Goal: Information Seeking & Learning: Understand process/instructions

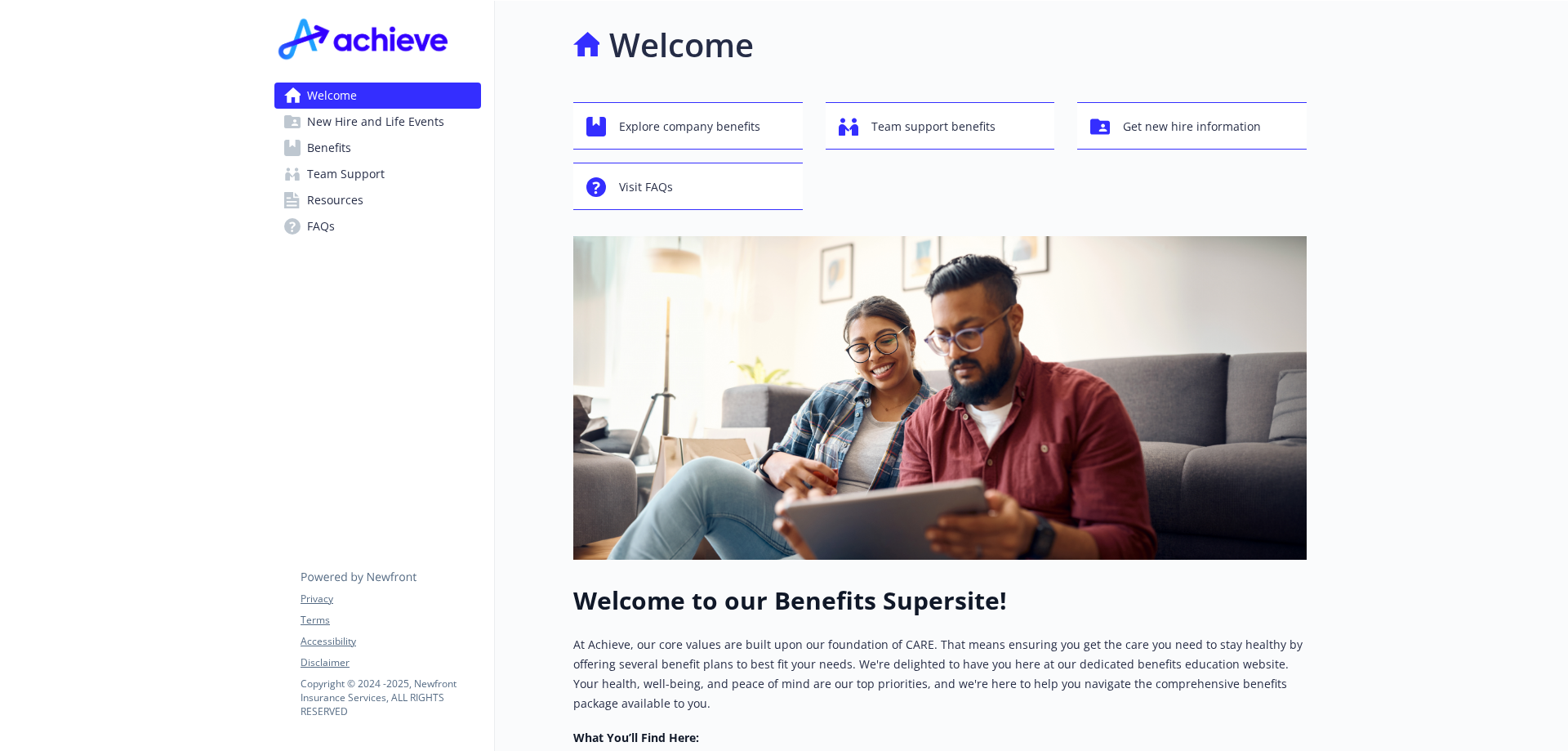
click at [316, 155] on span "Benefits" at bounding box center [329, 148] width 44 height 26
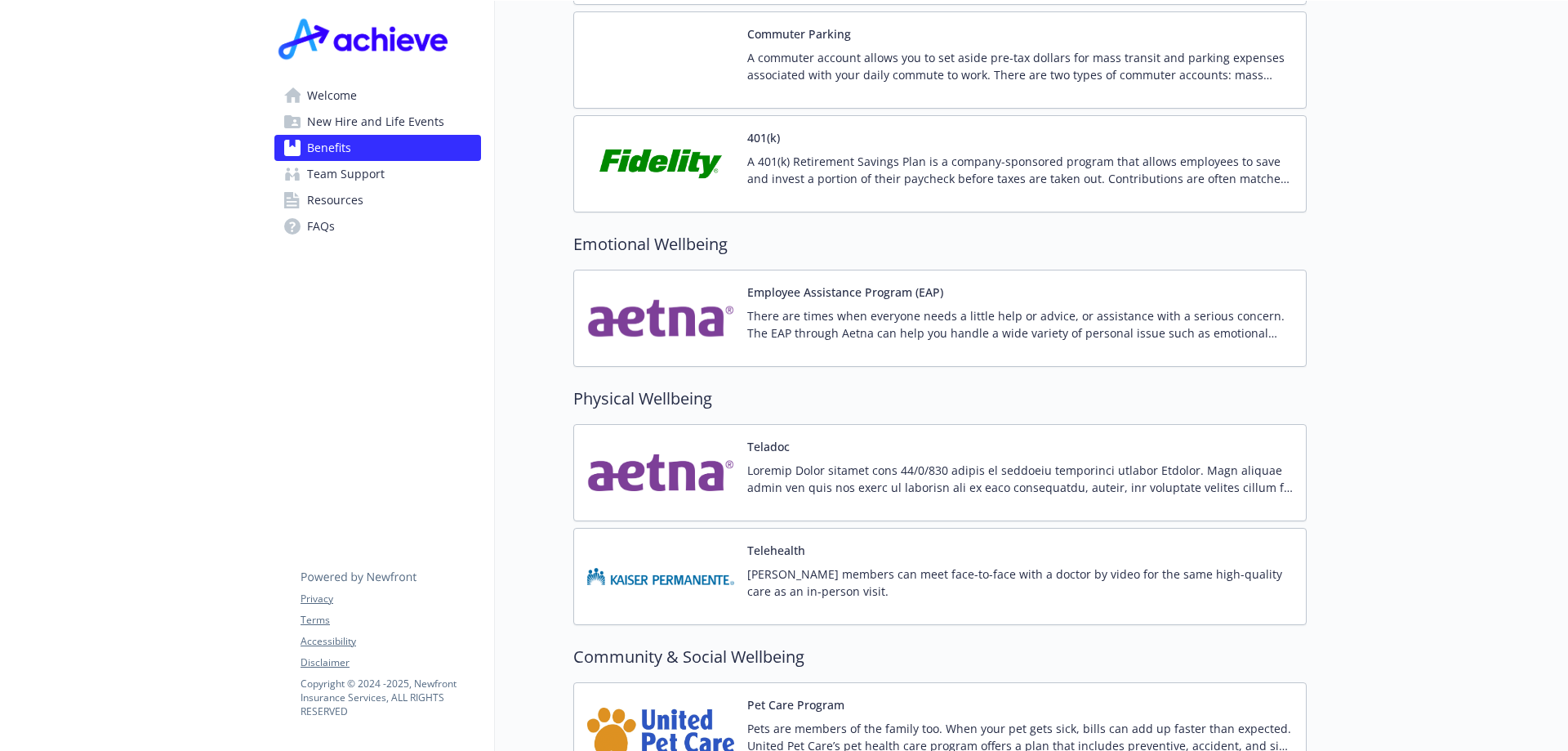
scroll to position [2550, 0]
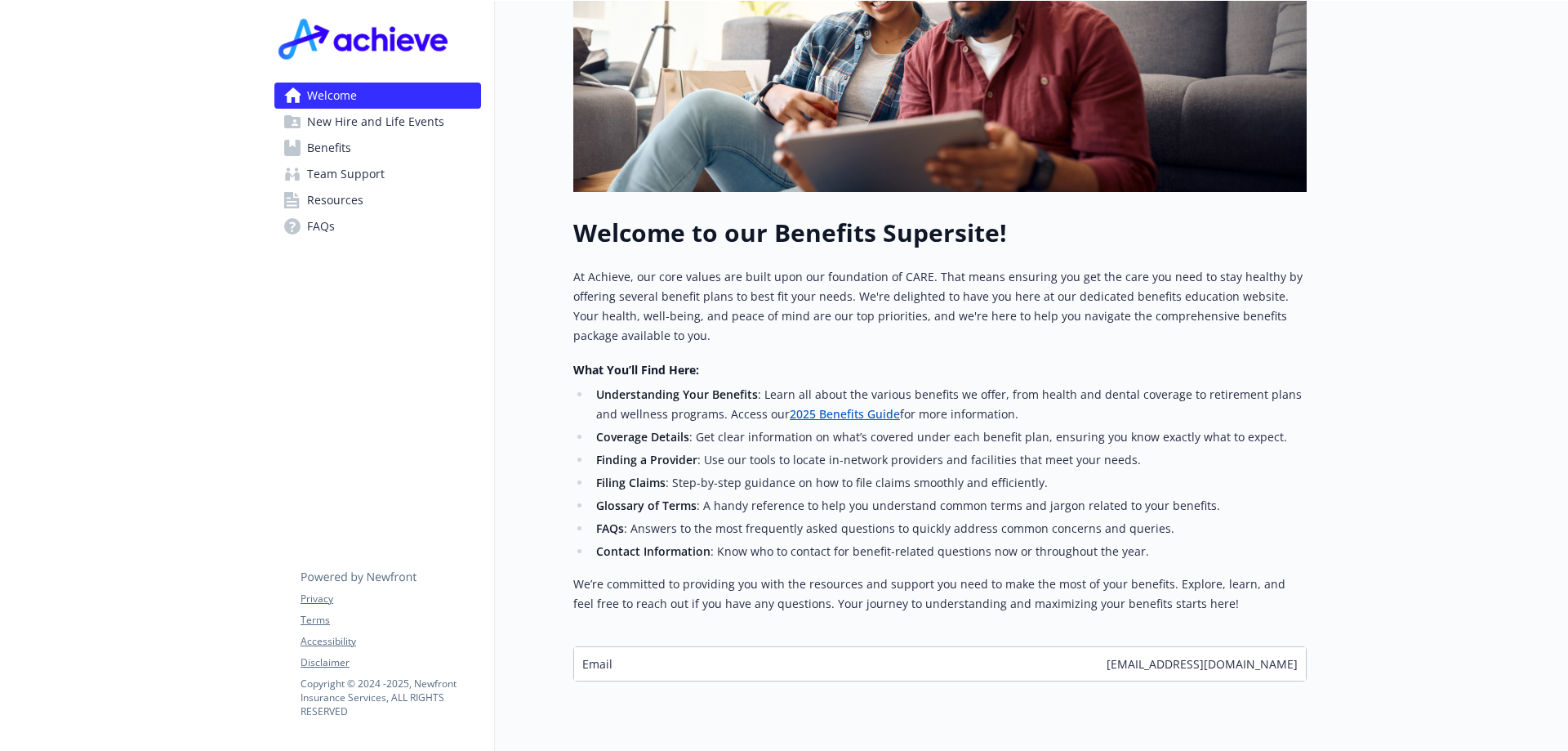
scroll to position [428, 0]
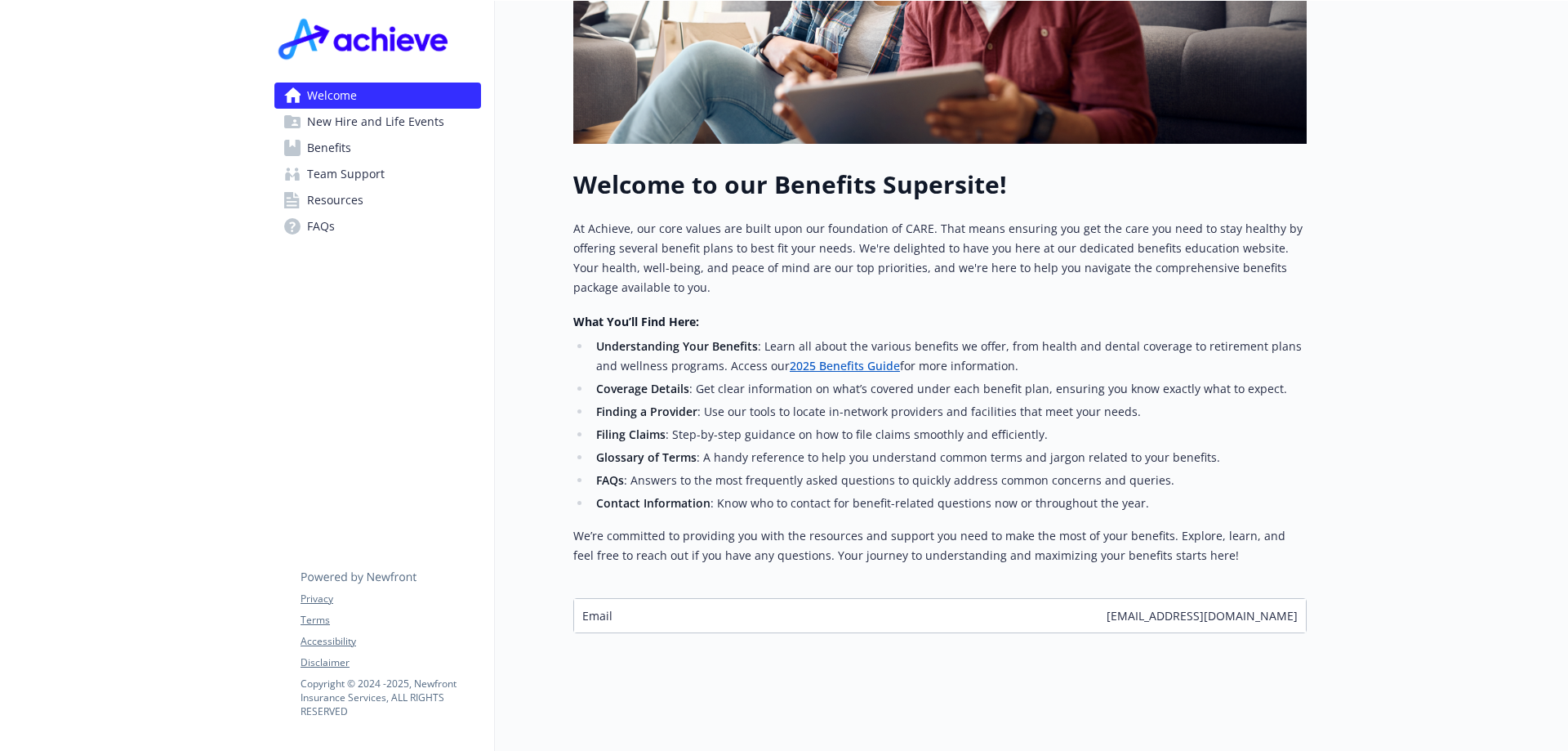
click at [338, 144] on span "Benefits" at bounding box center [329, 148] width 44 height 26
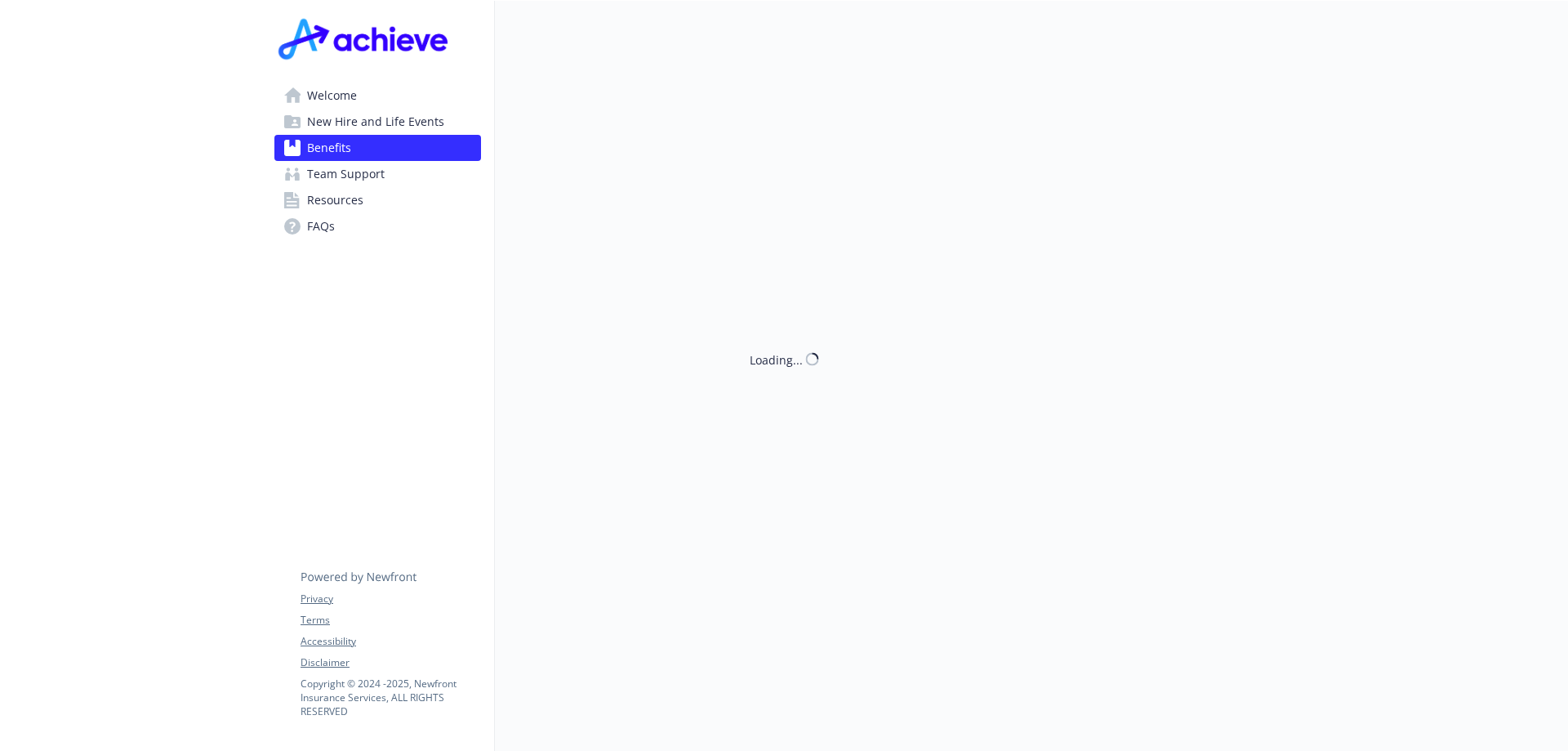
scroll to position [428, 0]
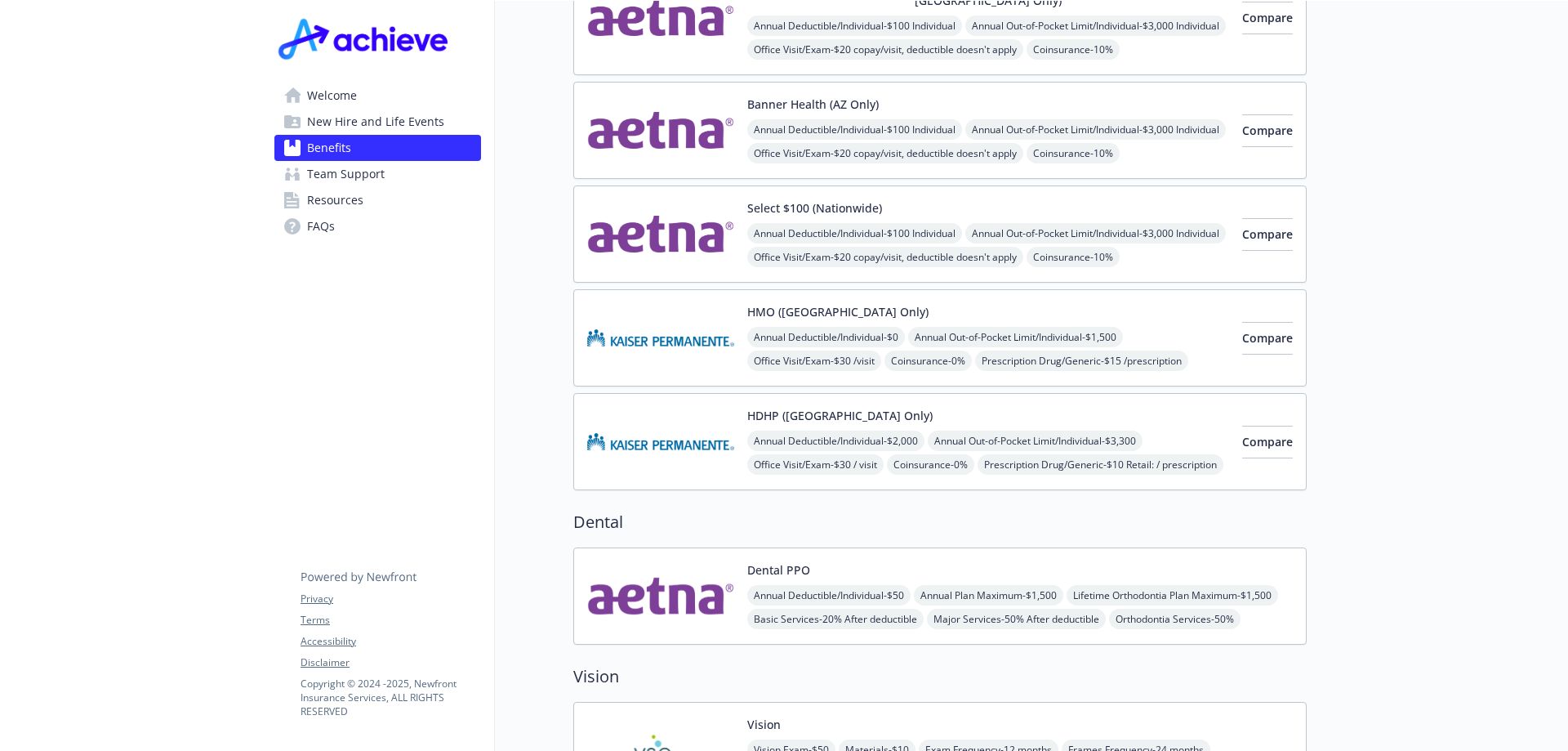
click at [341, 96] on span "Welcome" at bounding box center [332, 95] width 50 height 26
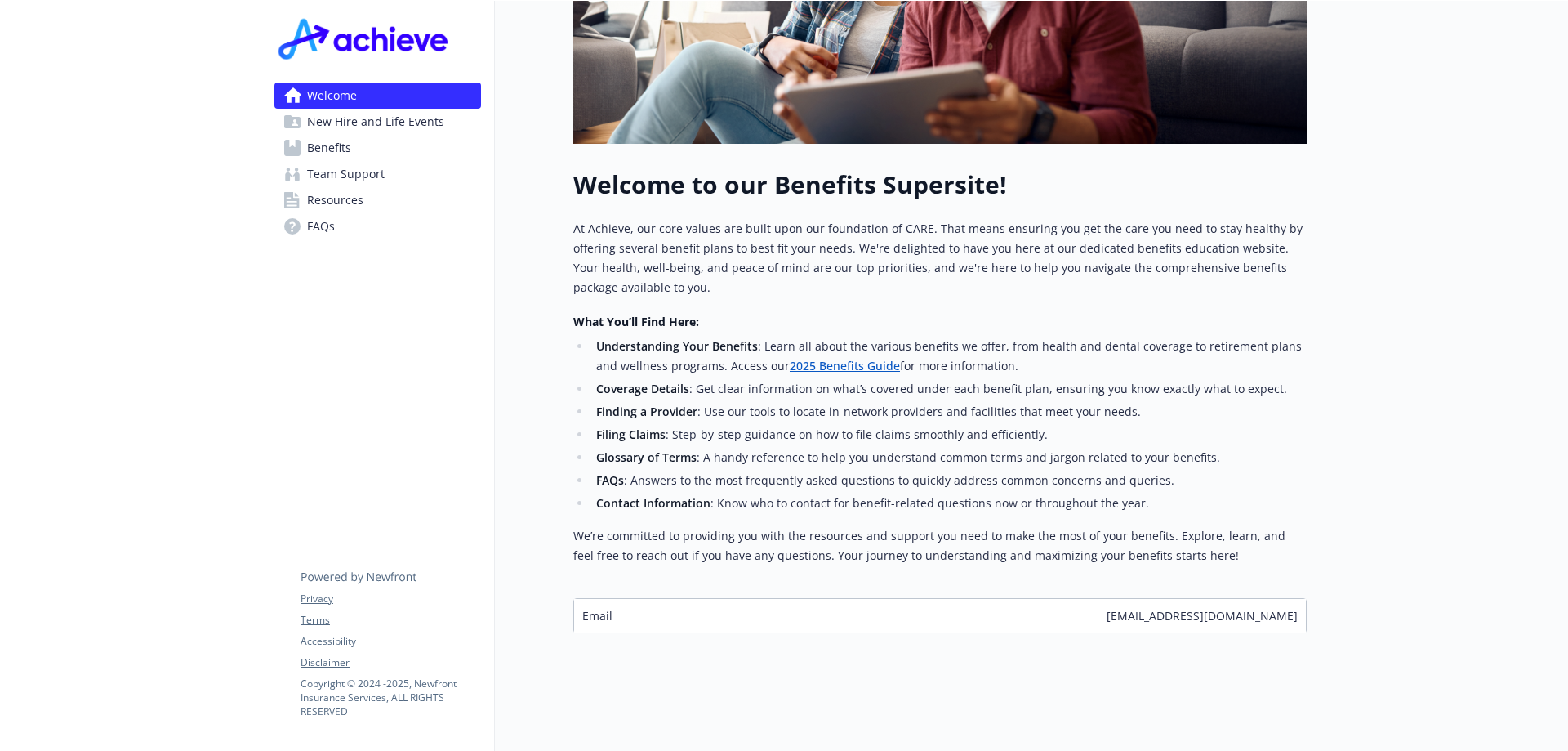
drag, startPoint x: 334, startPoint y: 123, endPoint x: 322, endPoint y: 125, distance: 12.2
click at [333, 124] on span "New Hire and Life Events" at bounding box center [375, 122] width 138 height 26
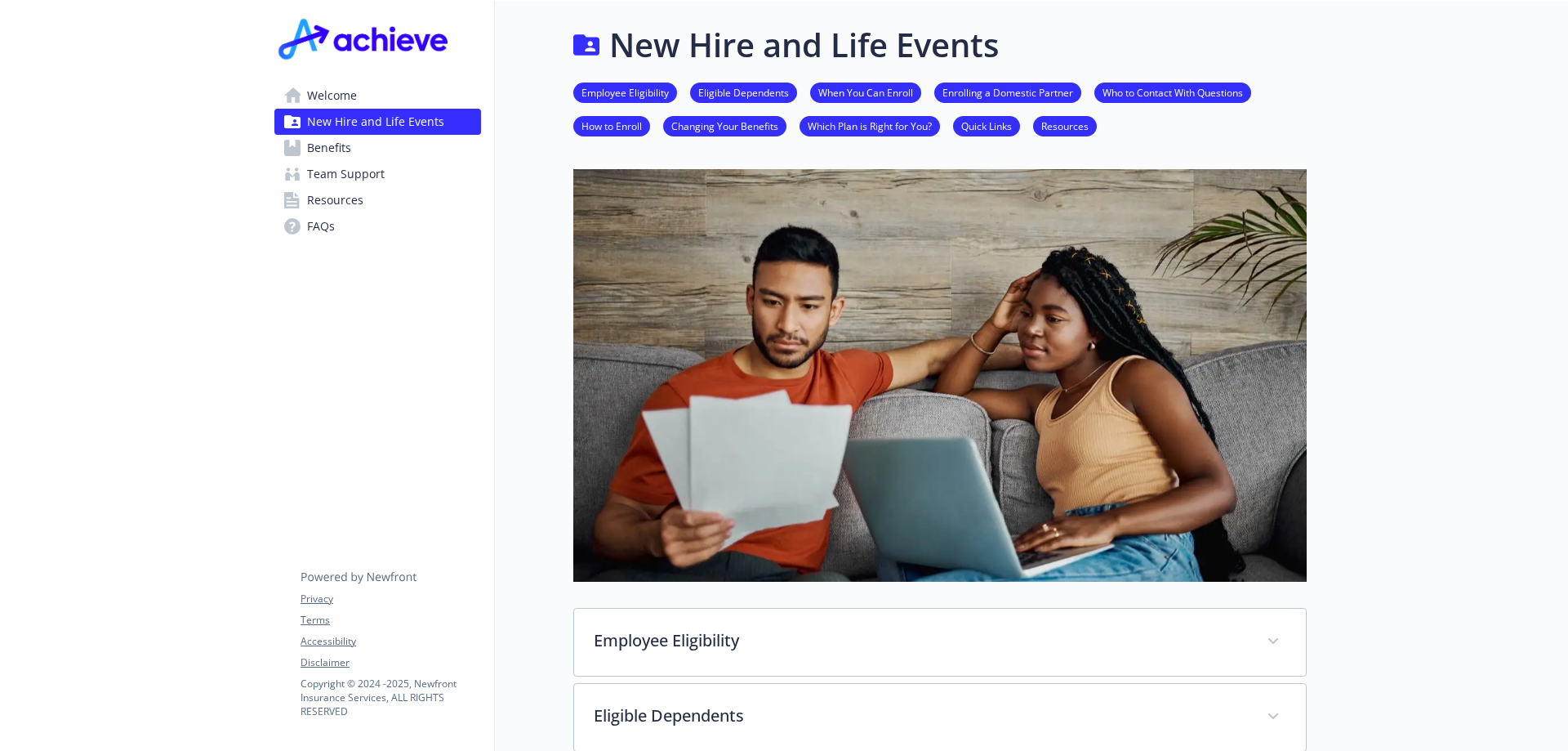
drag, startPoint x: 616, startPoint y: 116, endPoint x: 615, endPoint y: 126, distance: 10.0
click at [616, 119] on li "How to Enroll" at bounding box center [611, 127] width 77 height 20
click at [612, 130] on link "How to Enroll" at bounding box center [611, 125] width 77 height 16
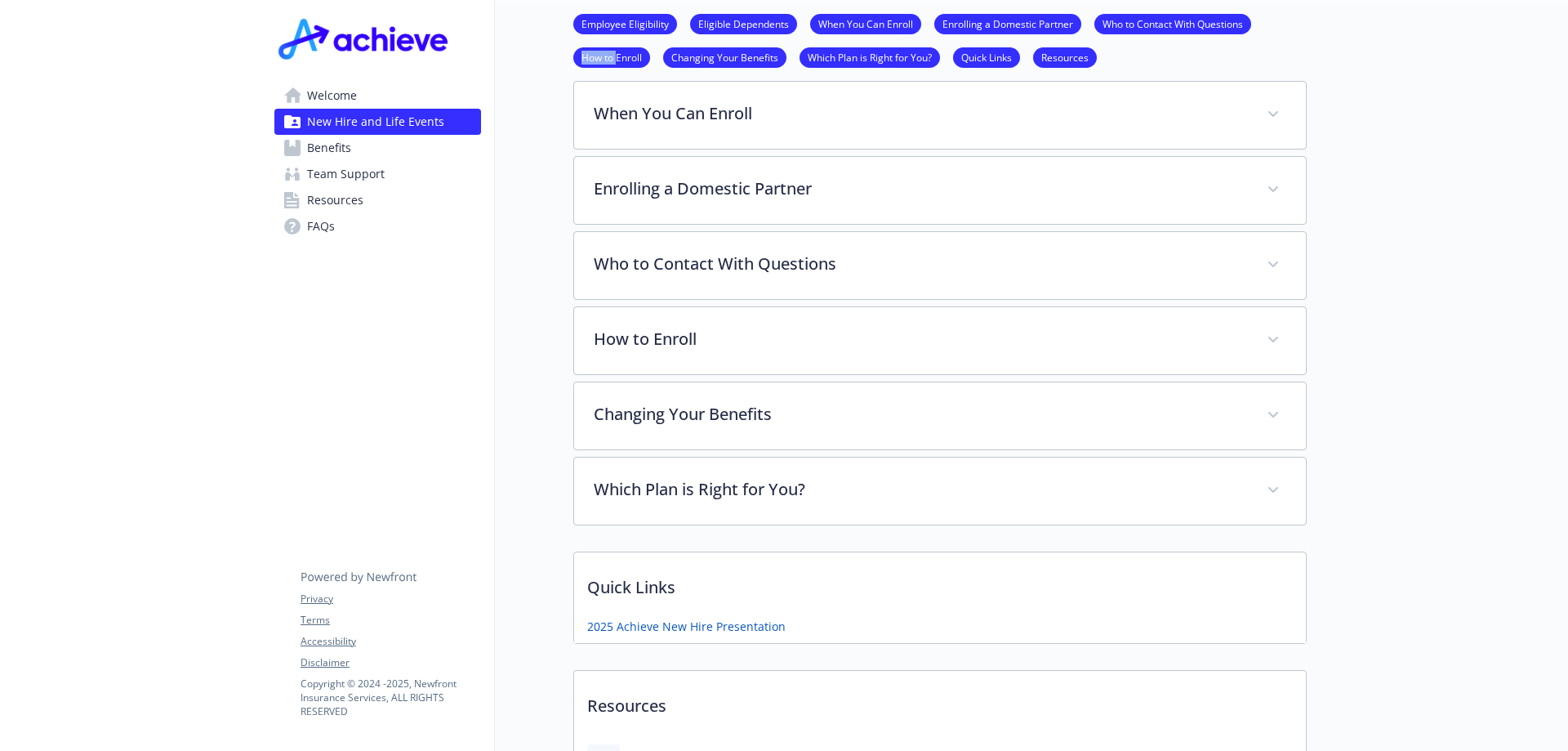
scroll to position [269, 12]
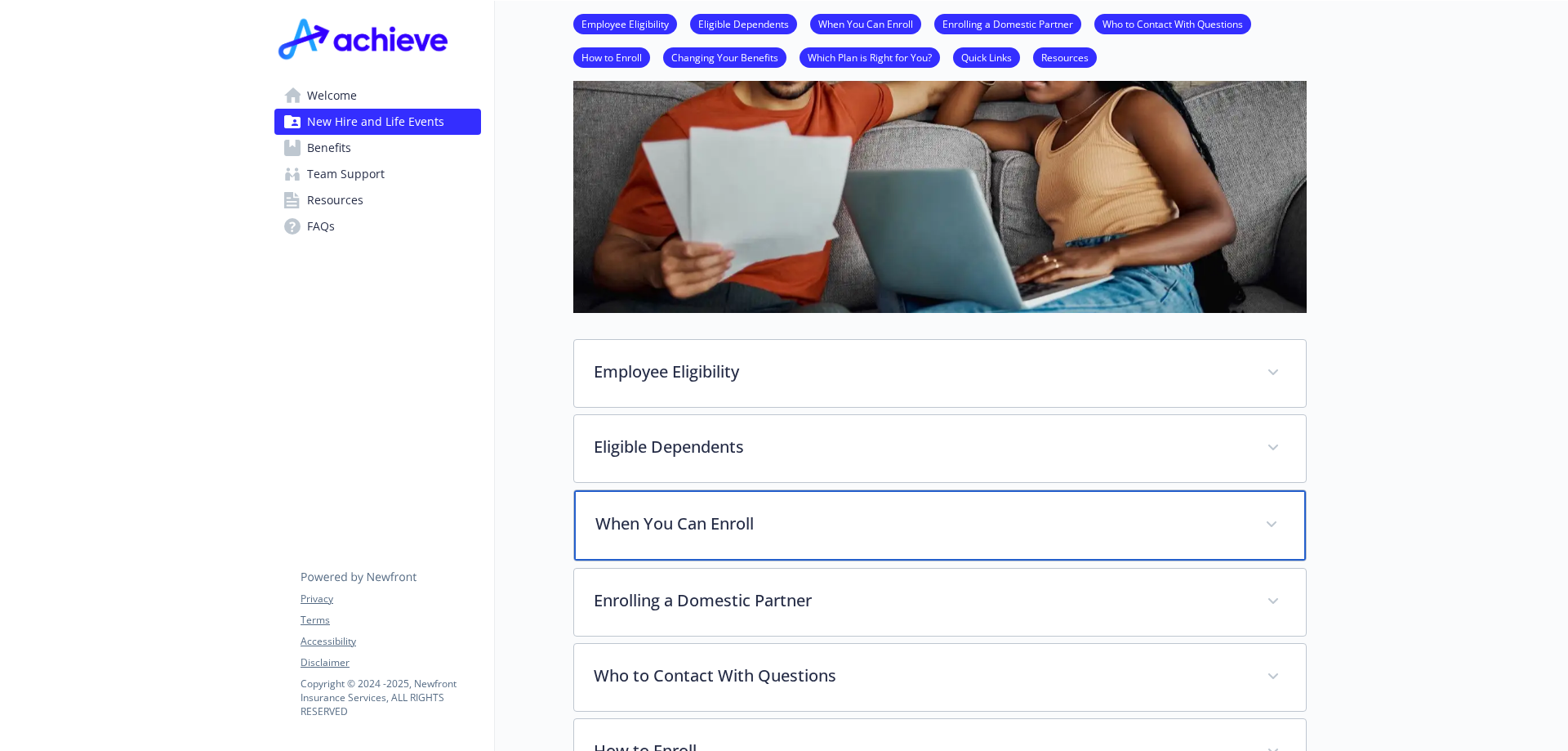
drag, startPoint x: 775, startPoint y: 508, endPoint x: 777, endPoint y: 491, distance: 17.1
click at [777, 500] on div "When You Can Enroll" at bounding box center [940, 526] width 731 height 70
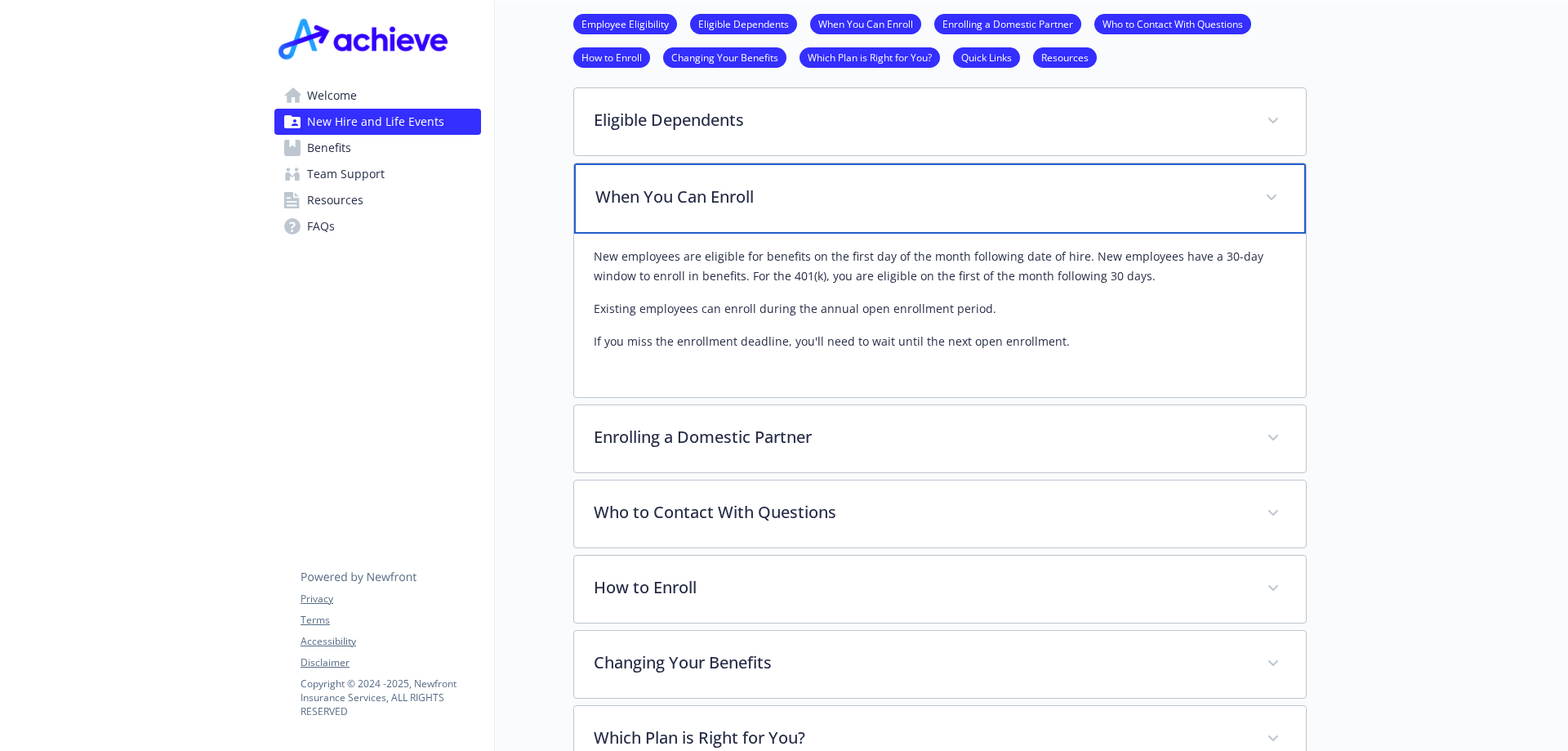
scroll to position [677, 12]
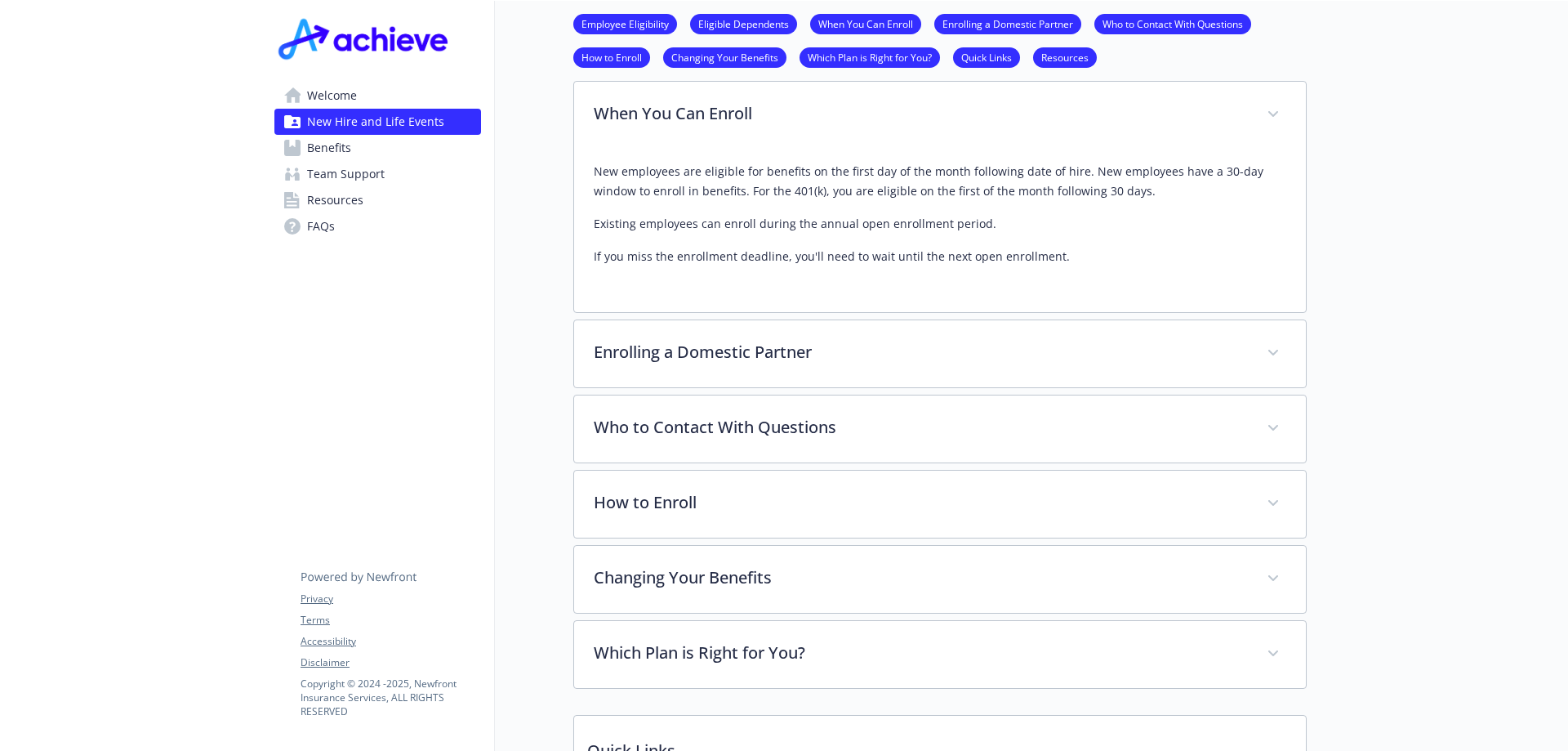
click at [325, 150] on span "Benefits" at bounding box center [329, 148] width 44 height 26
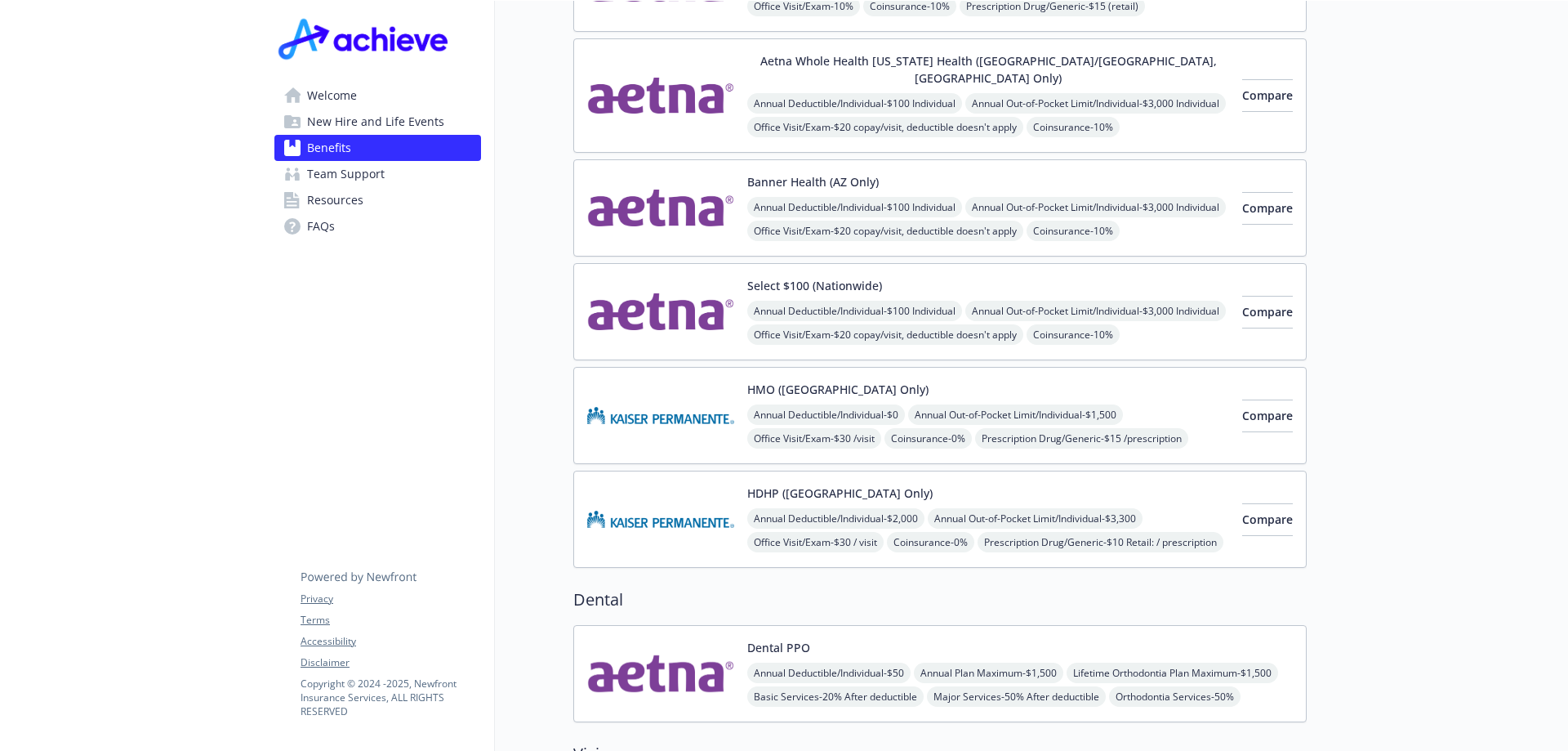
scroll to position [0, 12]
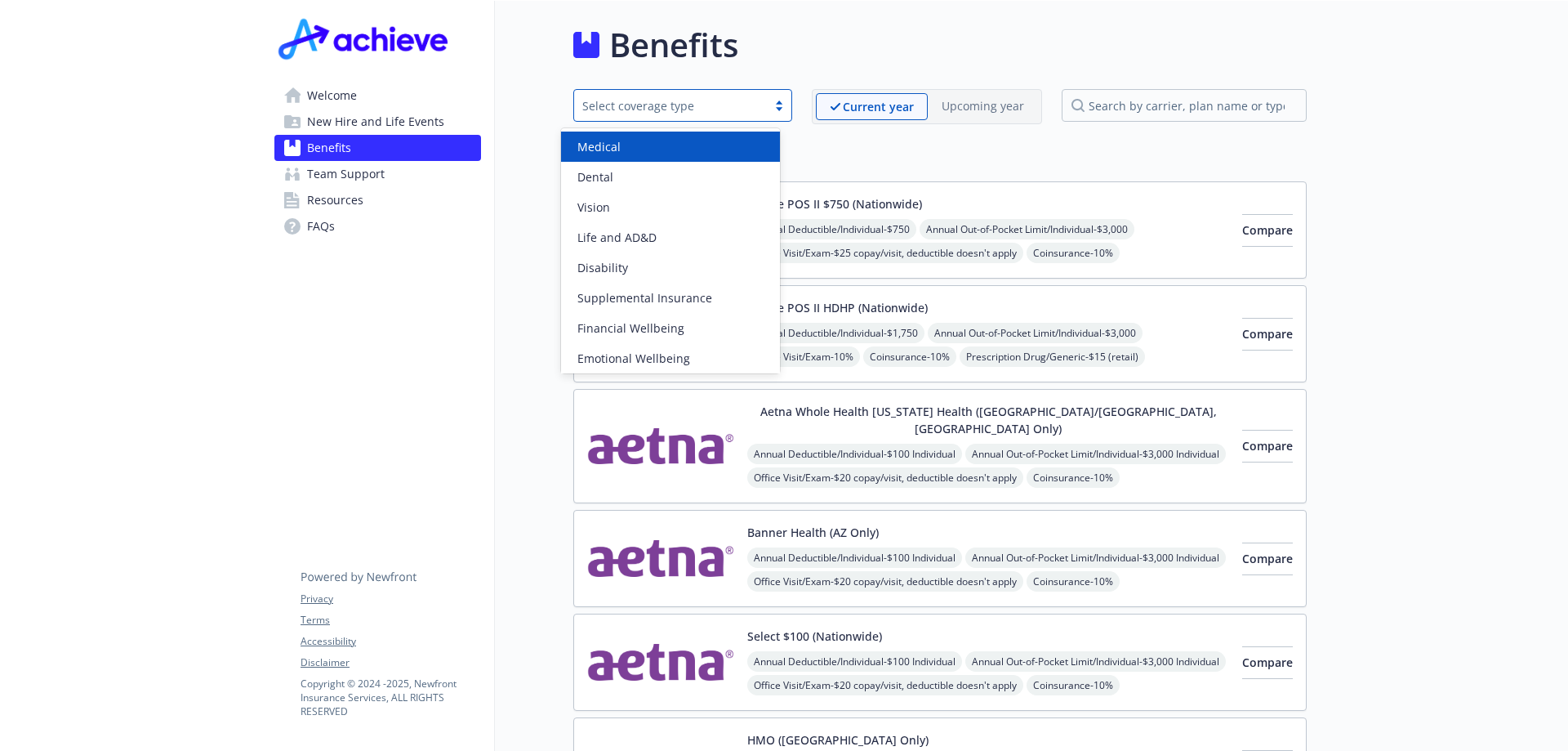
click at [772, 110] on div at bounding box center [778, 105] width 25 height 13
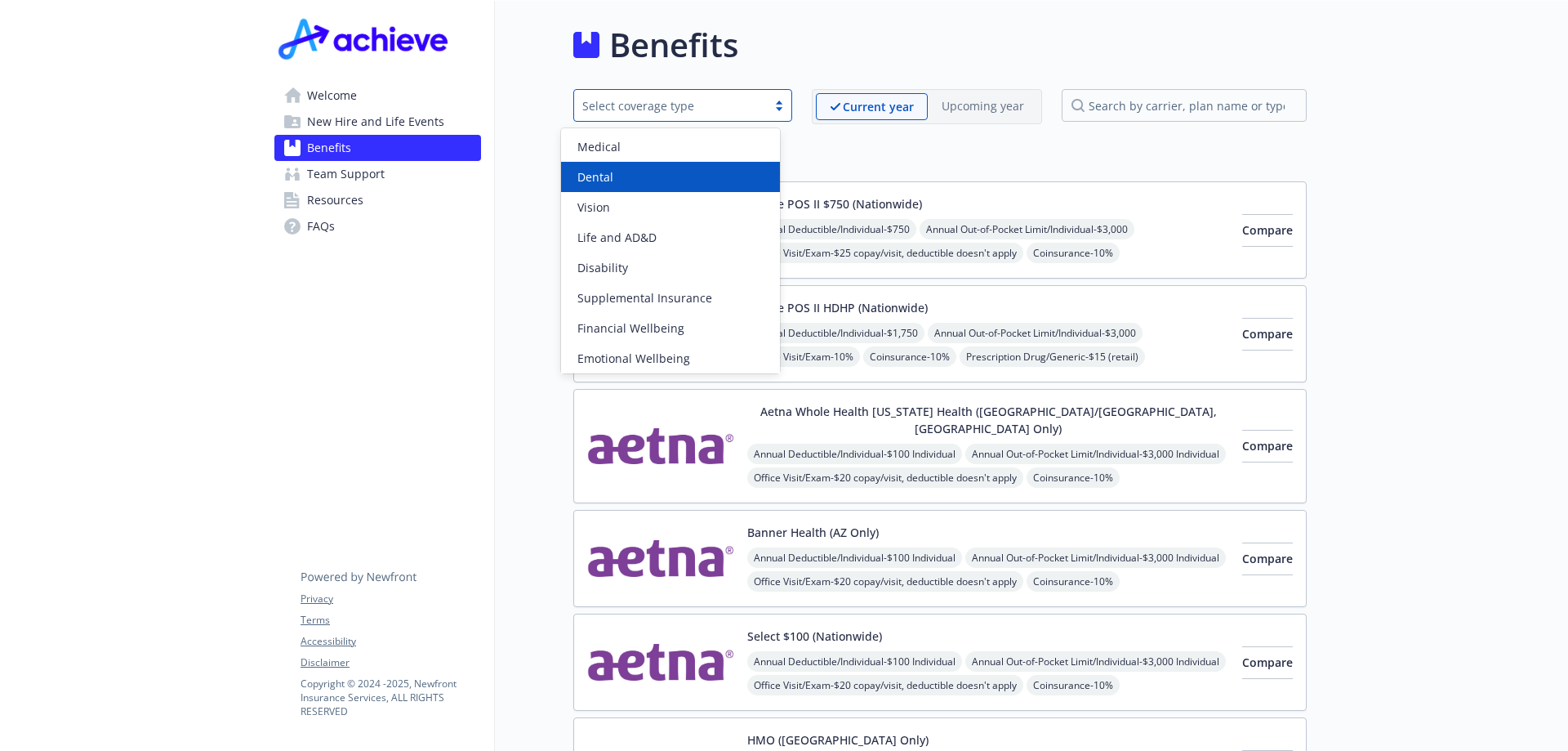
click at [702, 181] on div "Dental" at bounding box center [670, 176] width 199 height 18
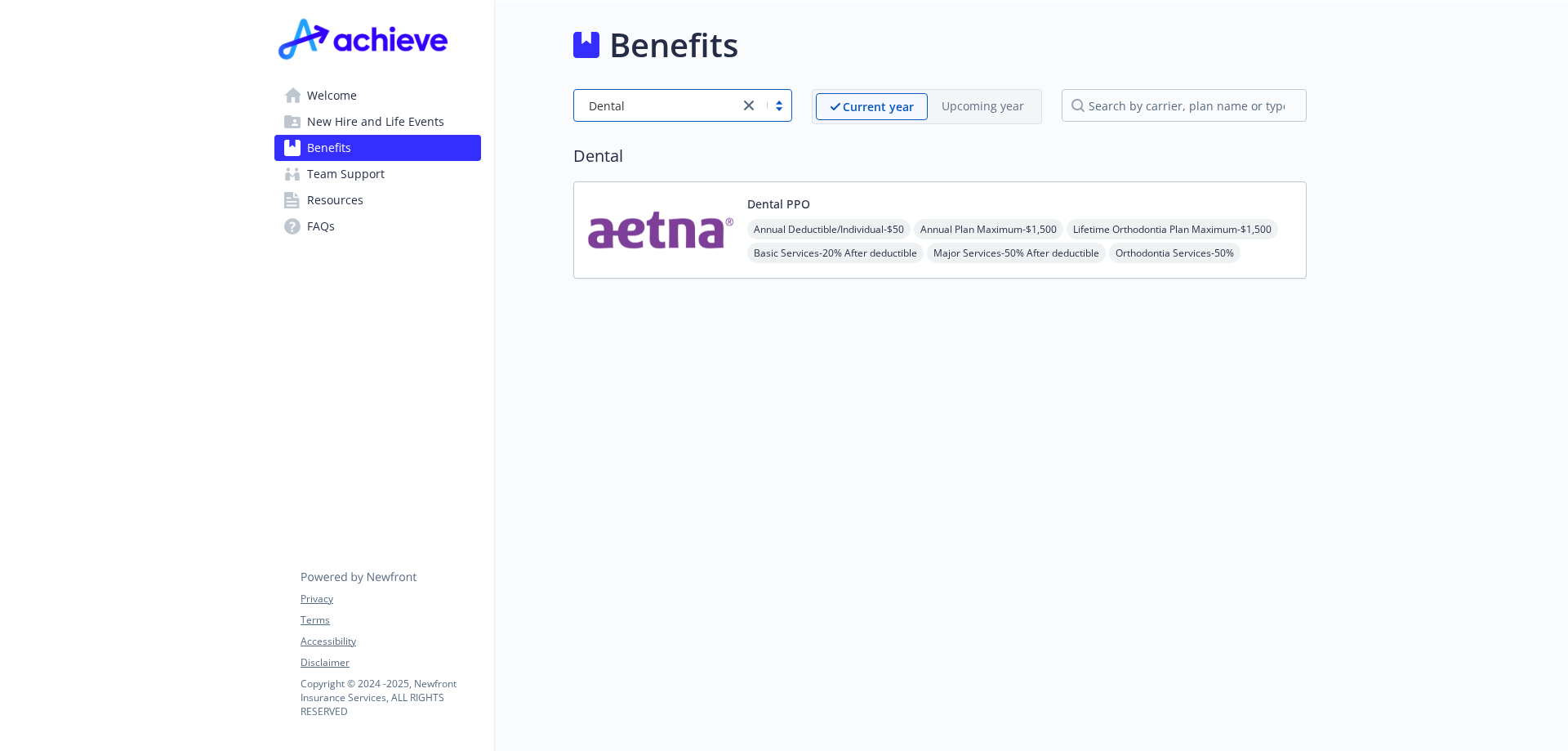
click at [667, 224] on img at bounding box center [660, 229] width 147 height 69
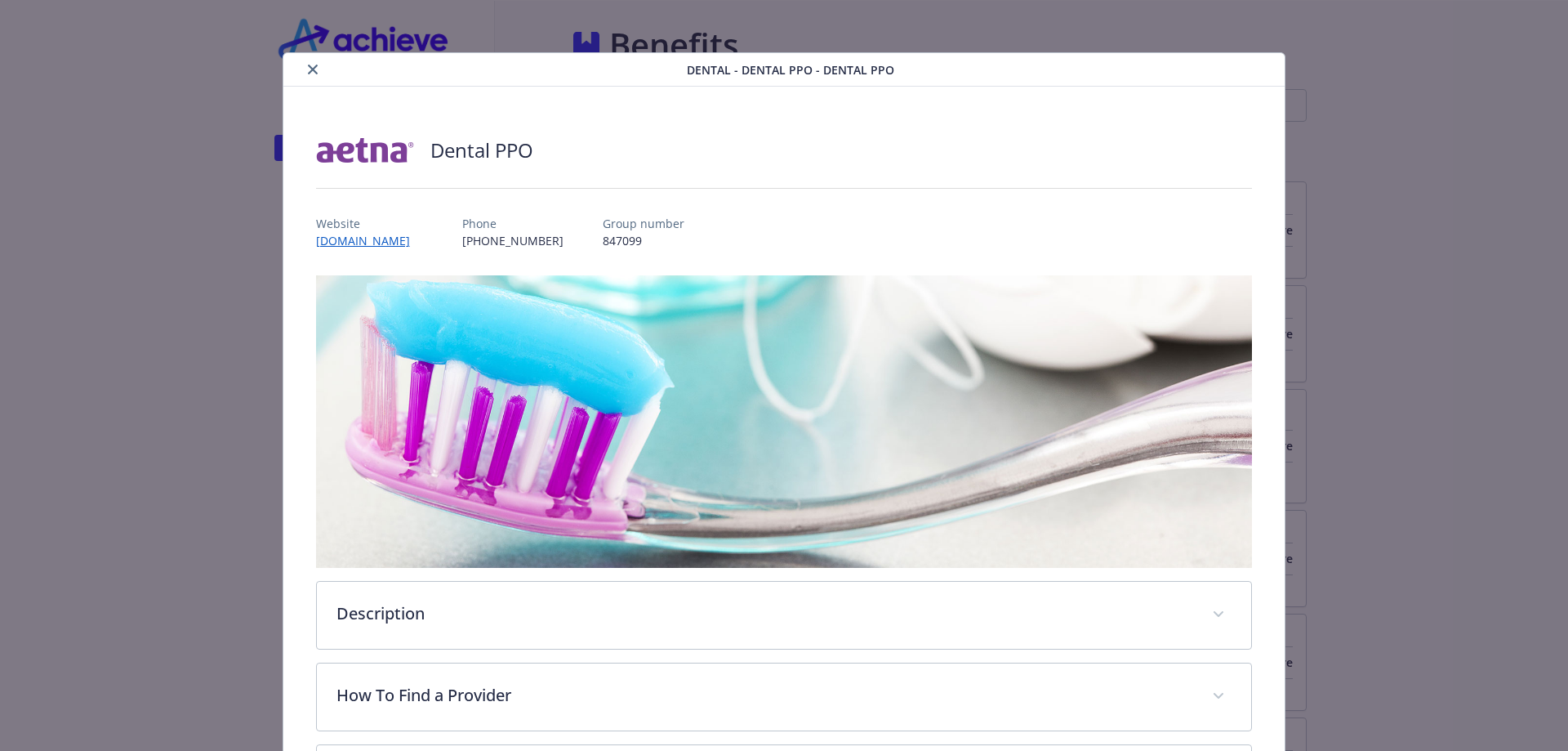
click at [320, 73] on div "details for plan Dental - Dental PPO - Dental PPO" at bounding box center [488, 69] width 397 height 19
click at [308, 70] on icon "close" at bounding box center [312, 69] width 10 height 10
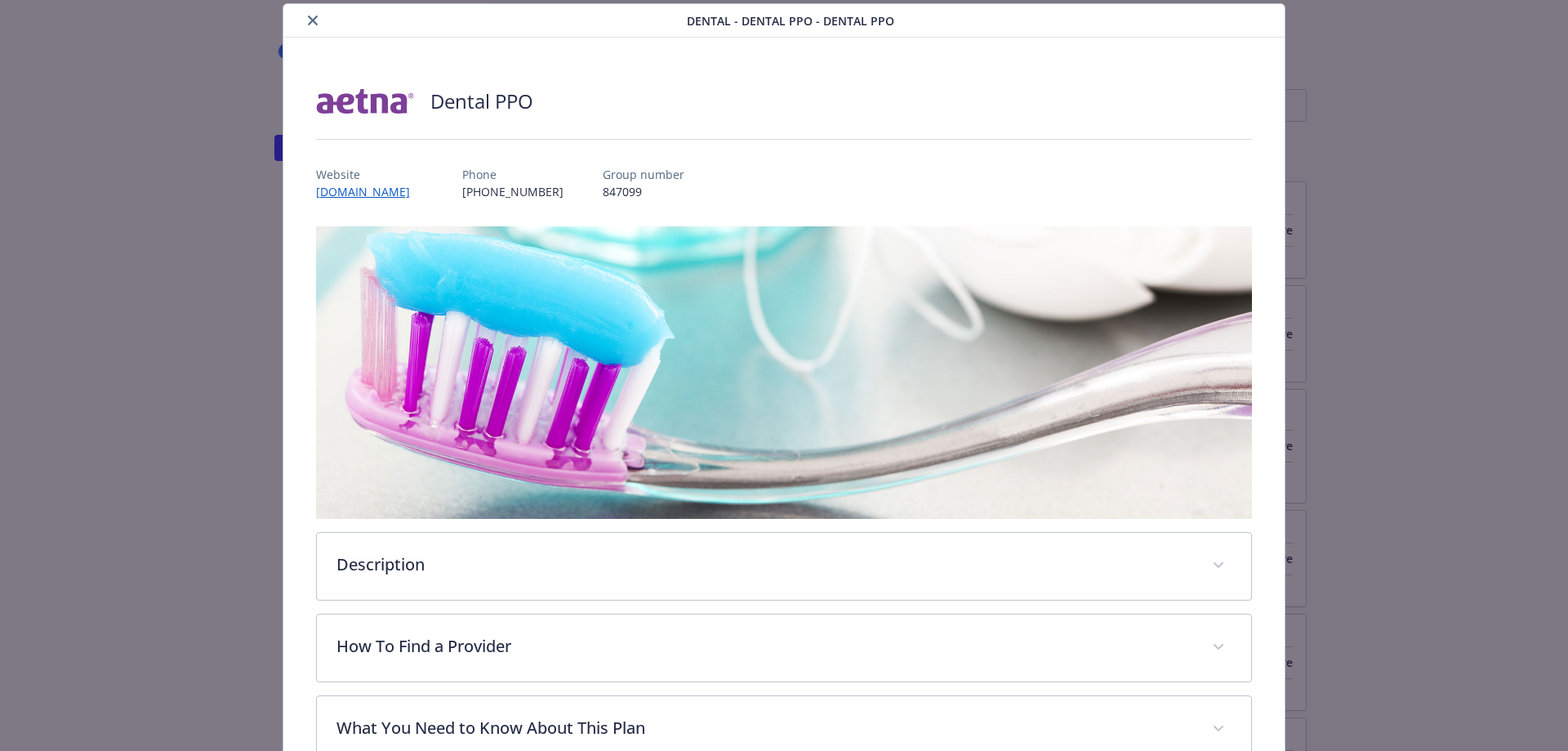
drag, startPoint x: 46, startPoint y: 1, endPoint x: 99, endPoint y: 198, distance: 204.0
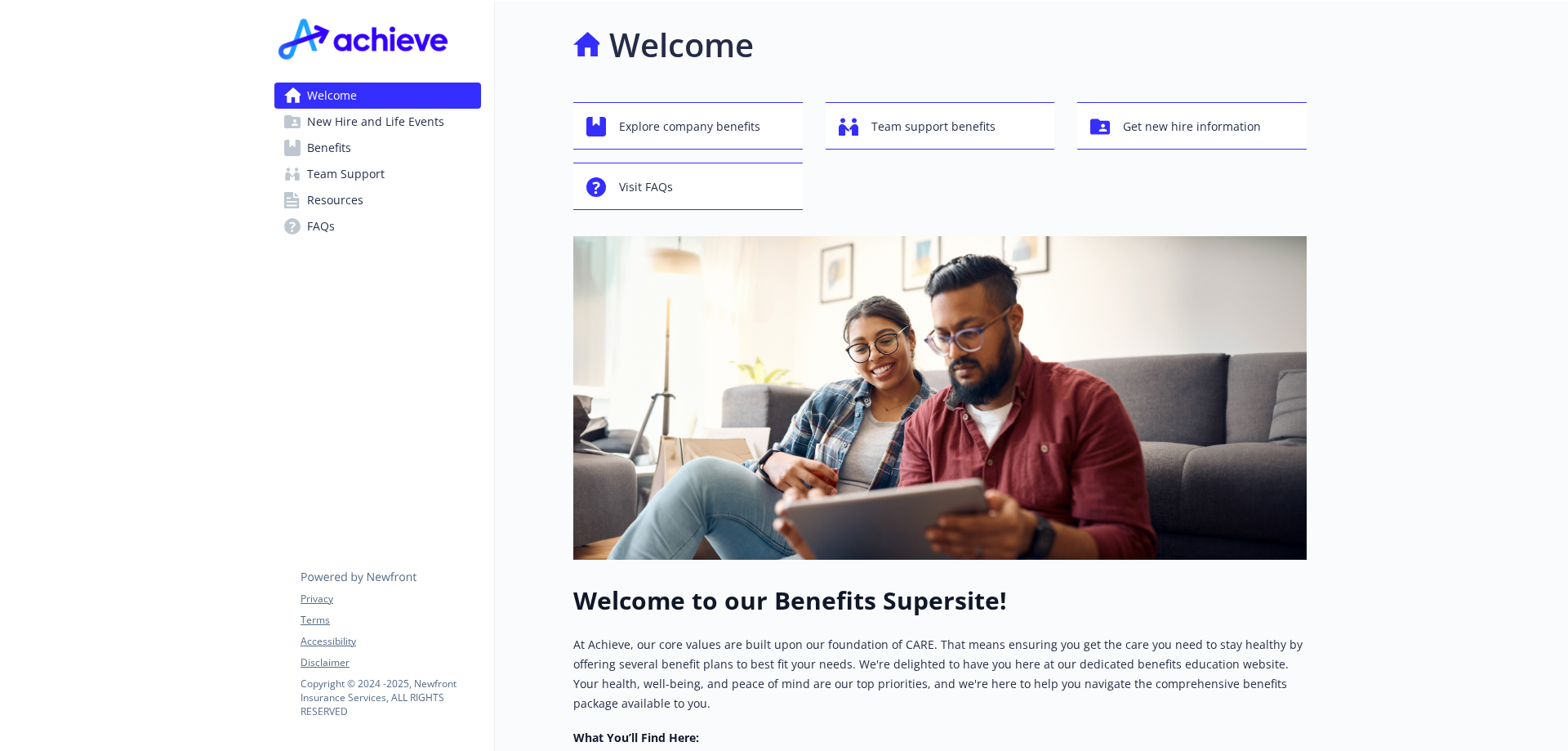
click at [347, 123] on span "New Hire and Life Events" at bounding box center [375, 122] width 138 height 26
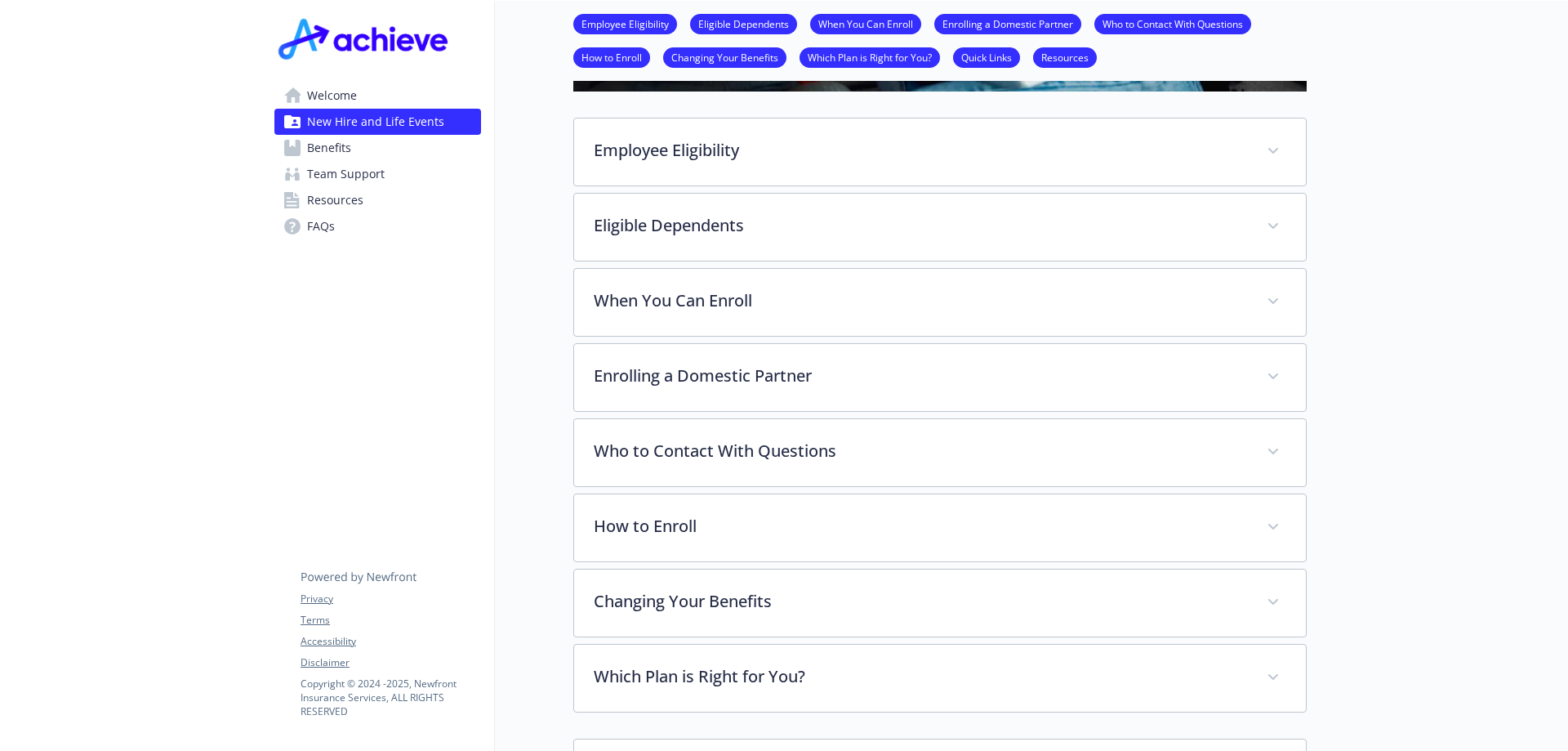
scroll to position [572, 0]
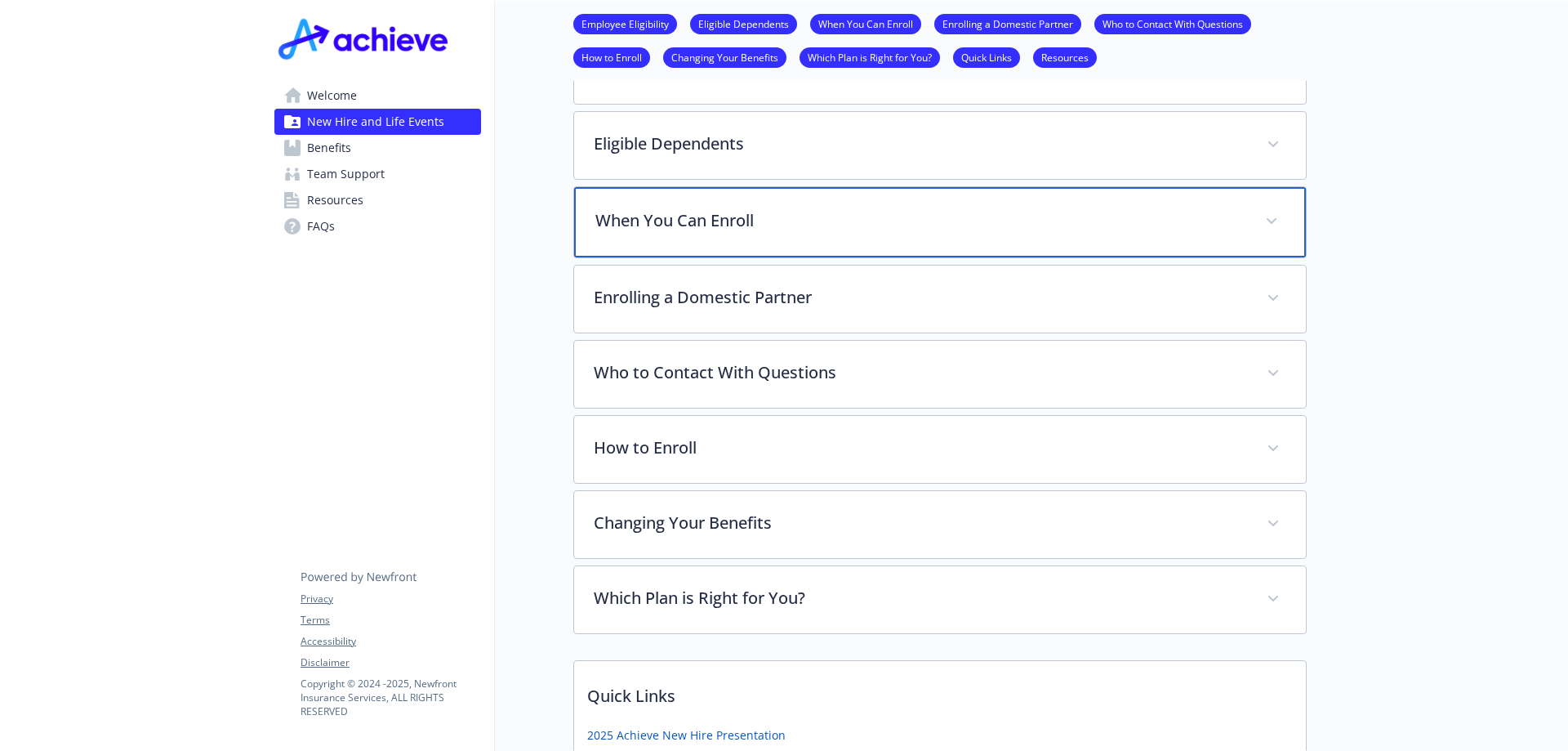
click at [1266, 220] on span at bounding box center [1272, 221] width 26 height 26
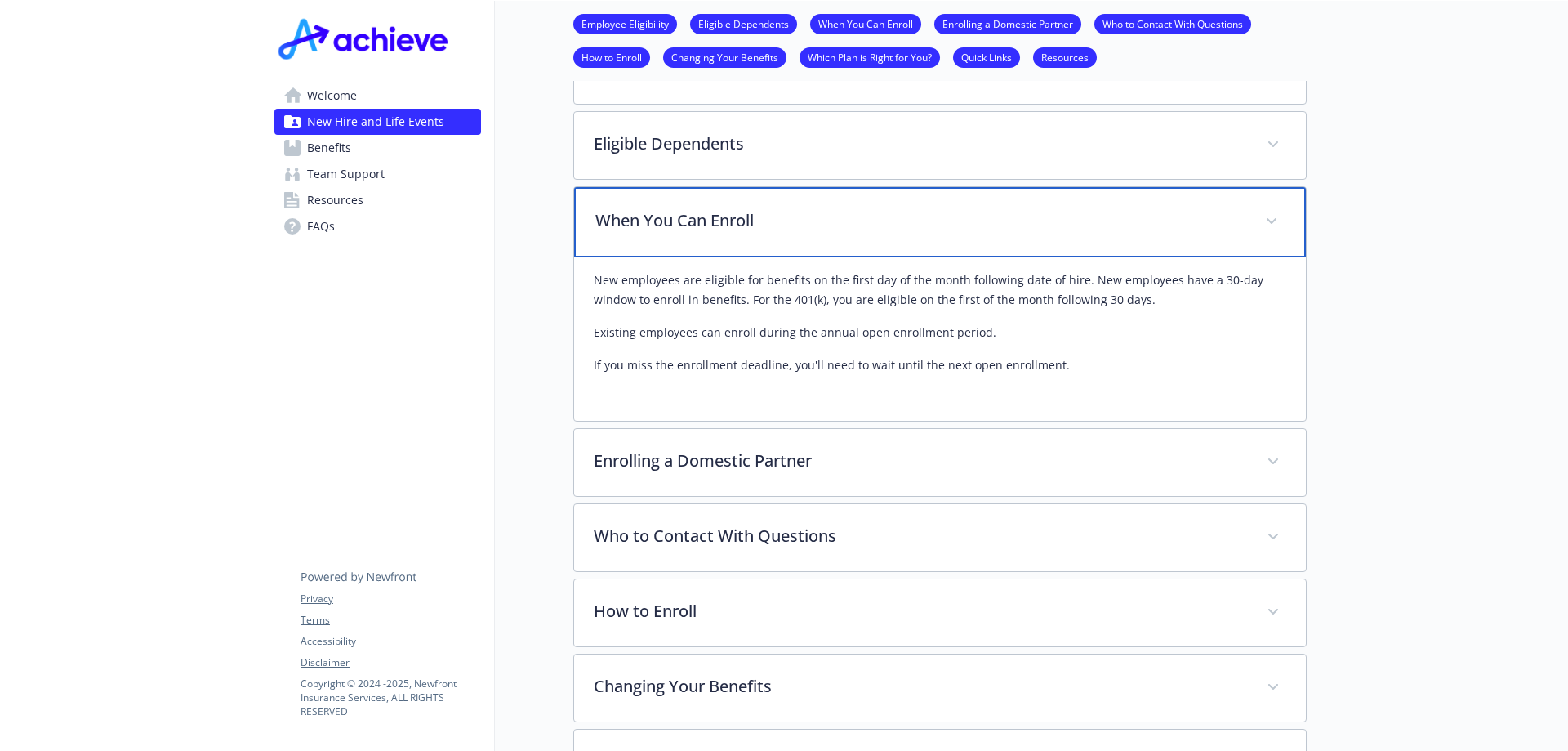
scroll to position [817, 0]
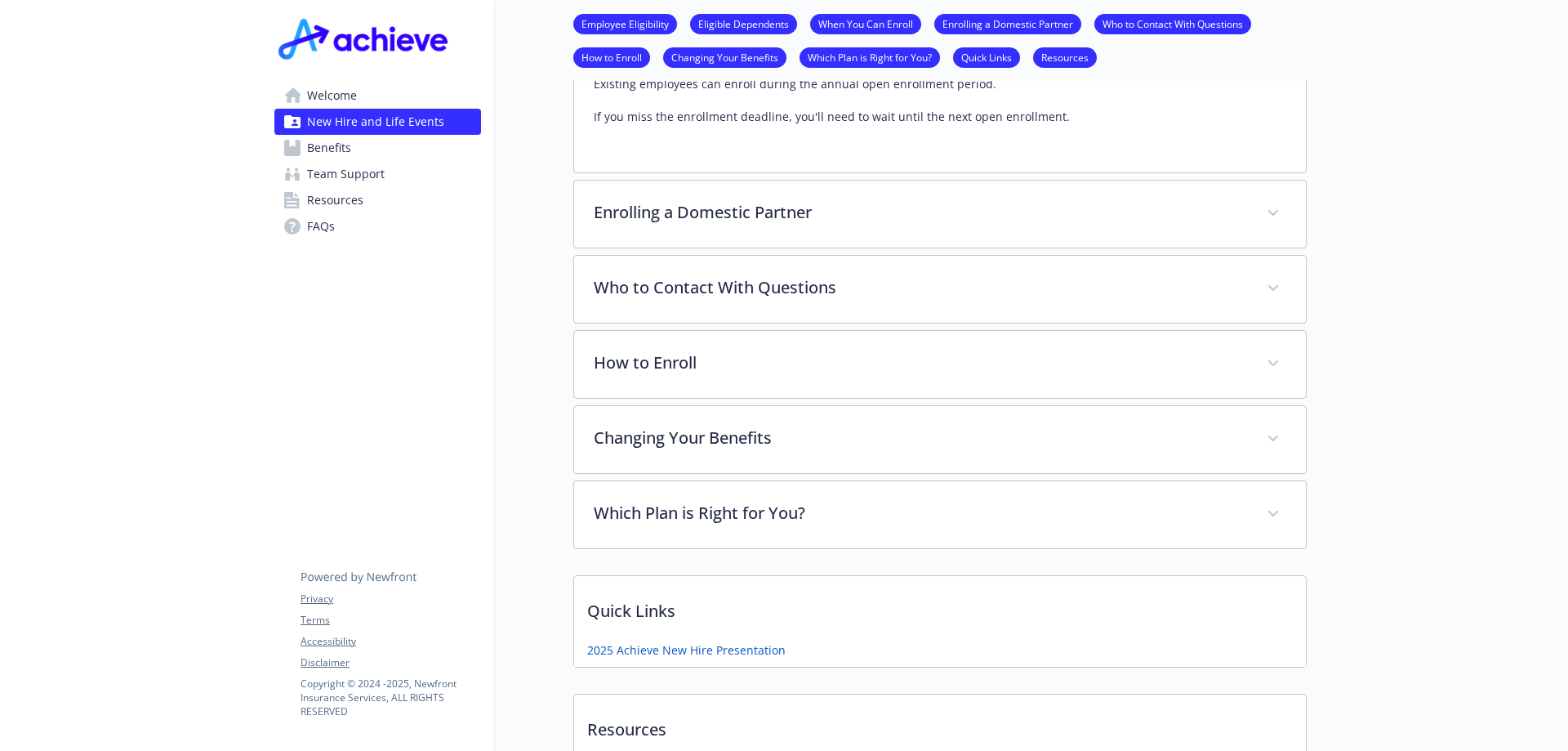
click at [514, 463] on div "New Hire and Life Events Employee Eligibility Eligible Dependents When You Can …" at bounding box center [900, 88] width 812 height 1807
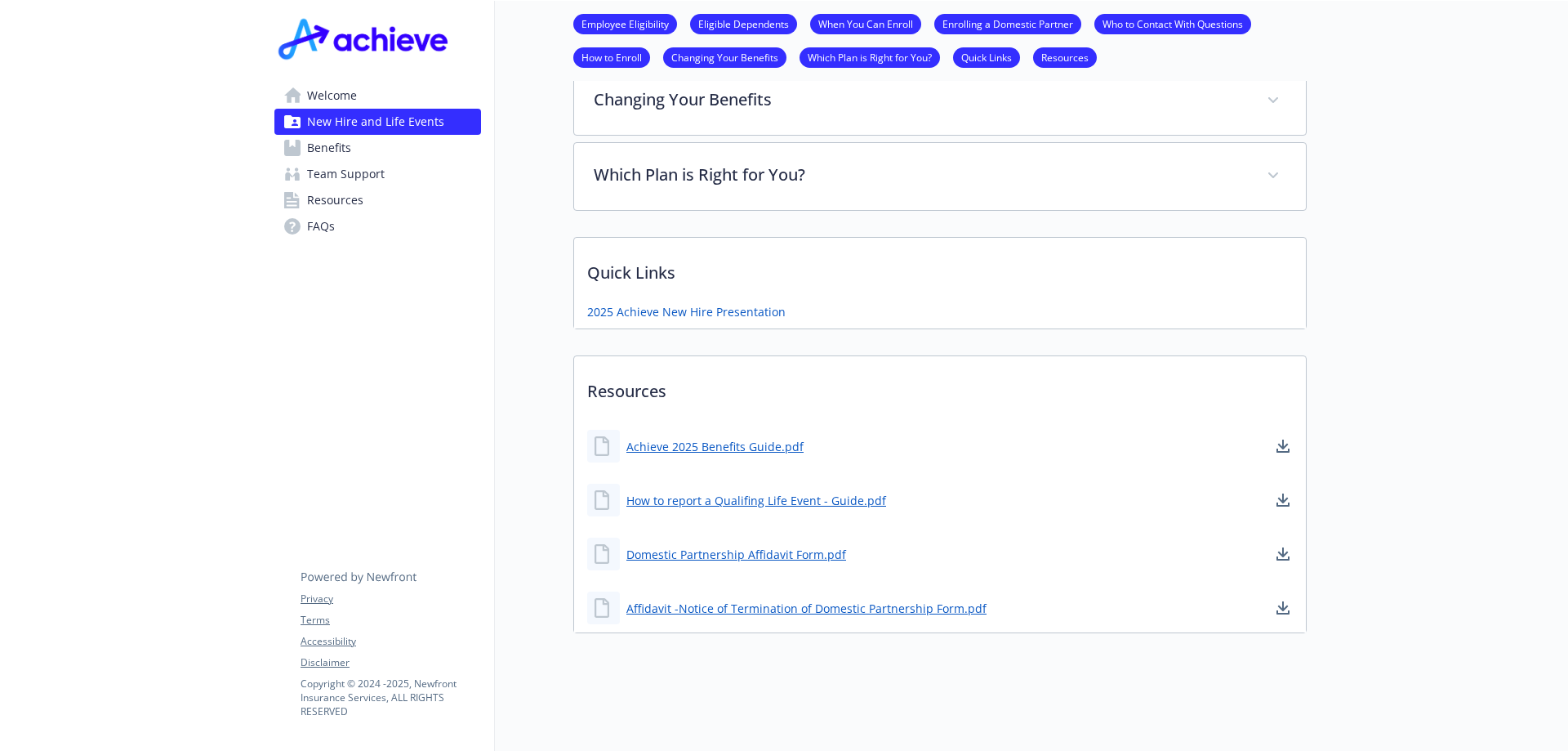
scroll to position [1085, 0]
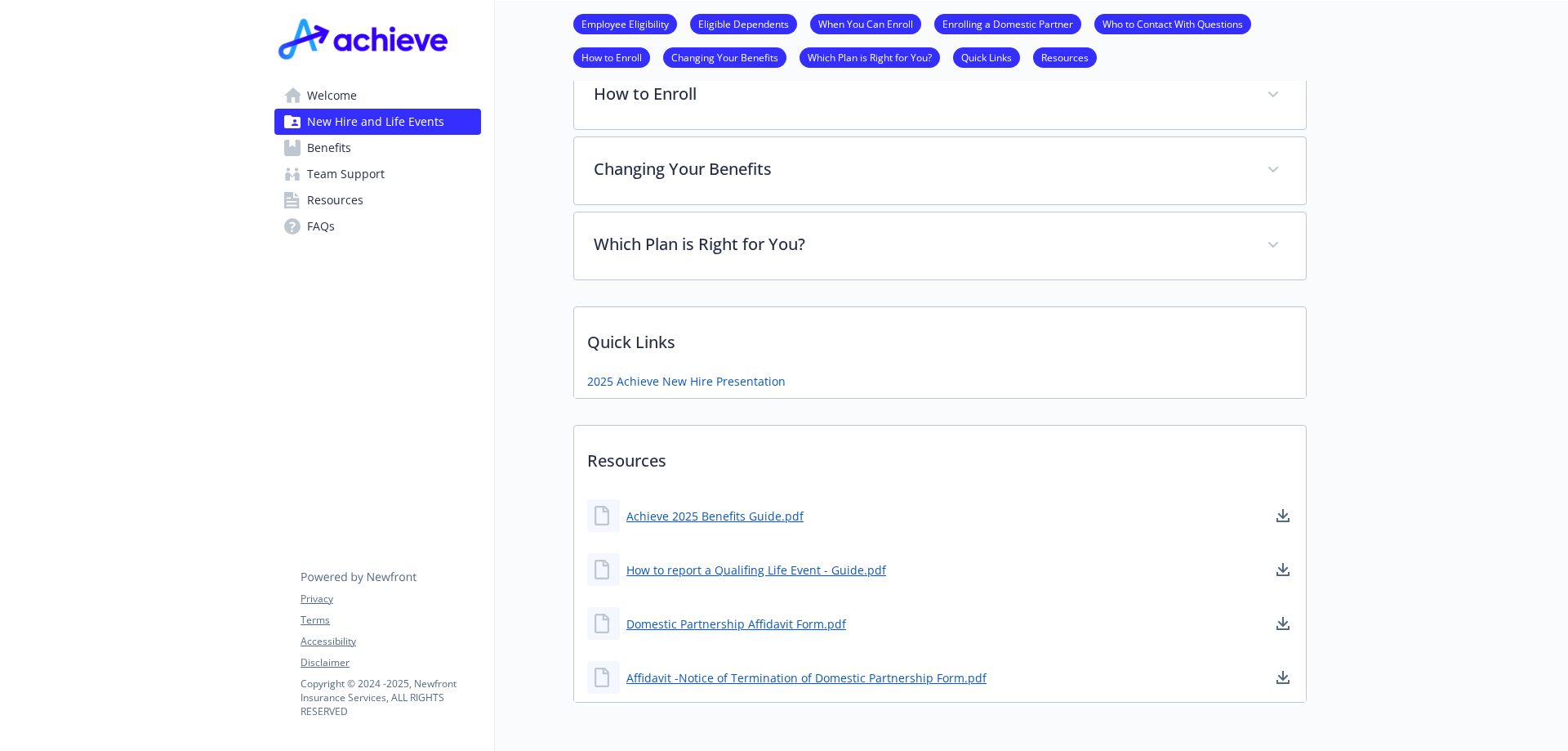
click at [317, 98] on span "Welcome" at bounding box center [332, 95] width 50 height 26
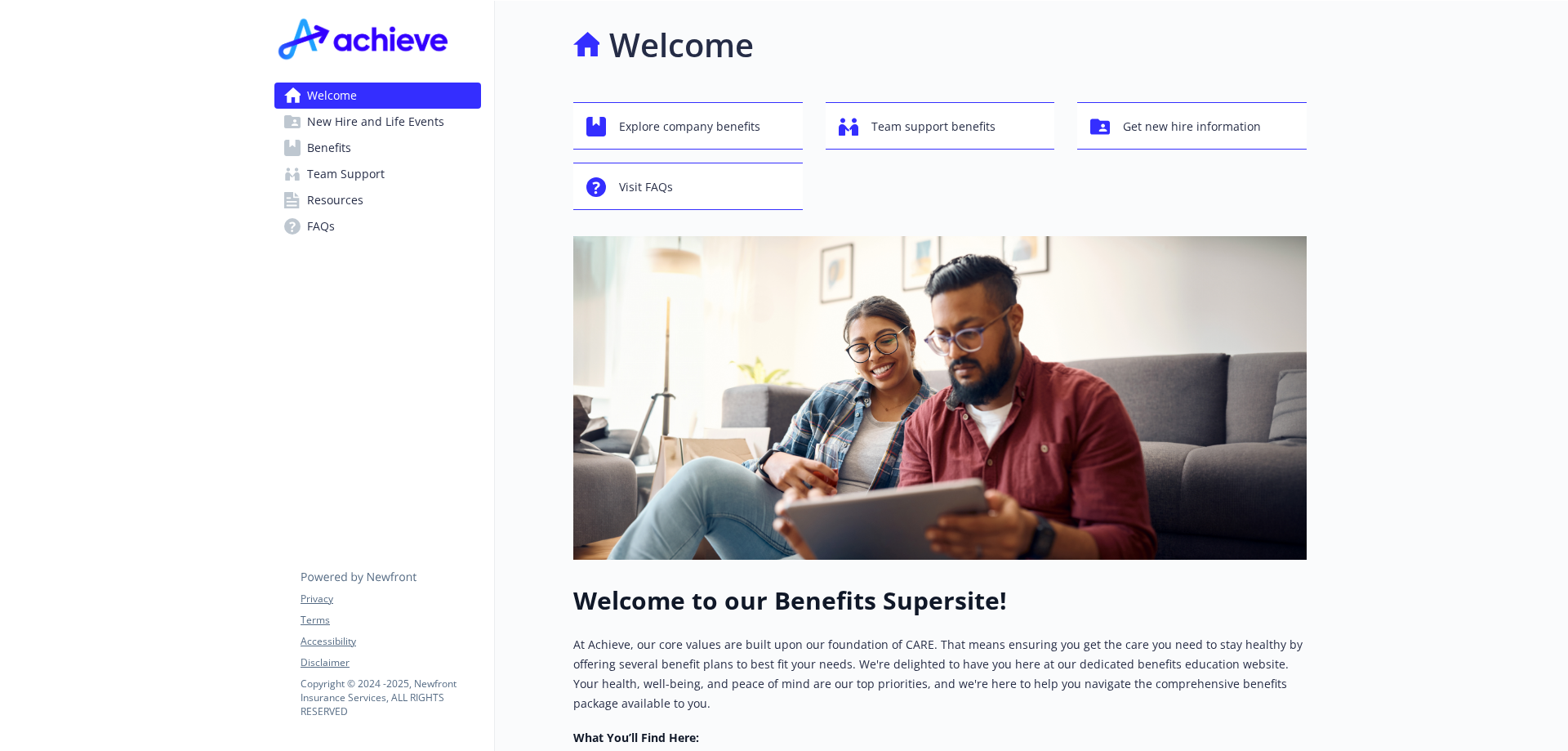
click at [401, 114] on span "New Hire and Life Events" at bounding box center [375, 122] width 138 height 26
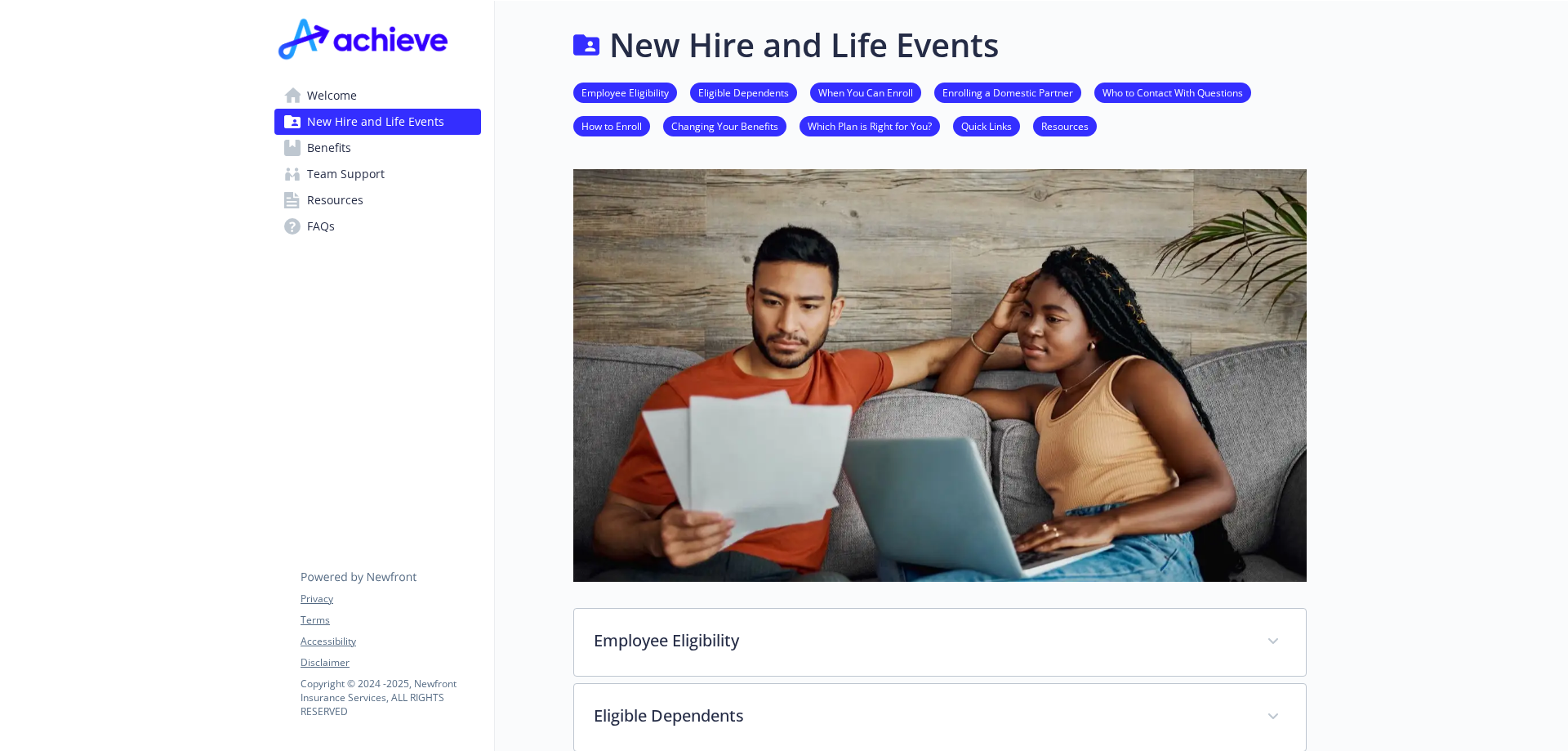
click at [603, 124] on link "How to Enroll" at bounding box center [611, 125] width 77 height 16
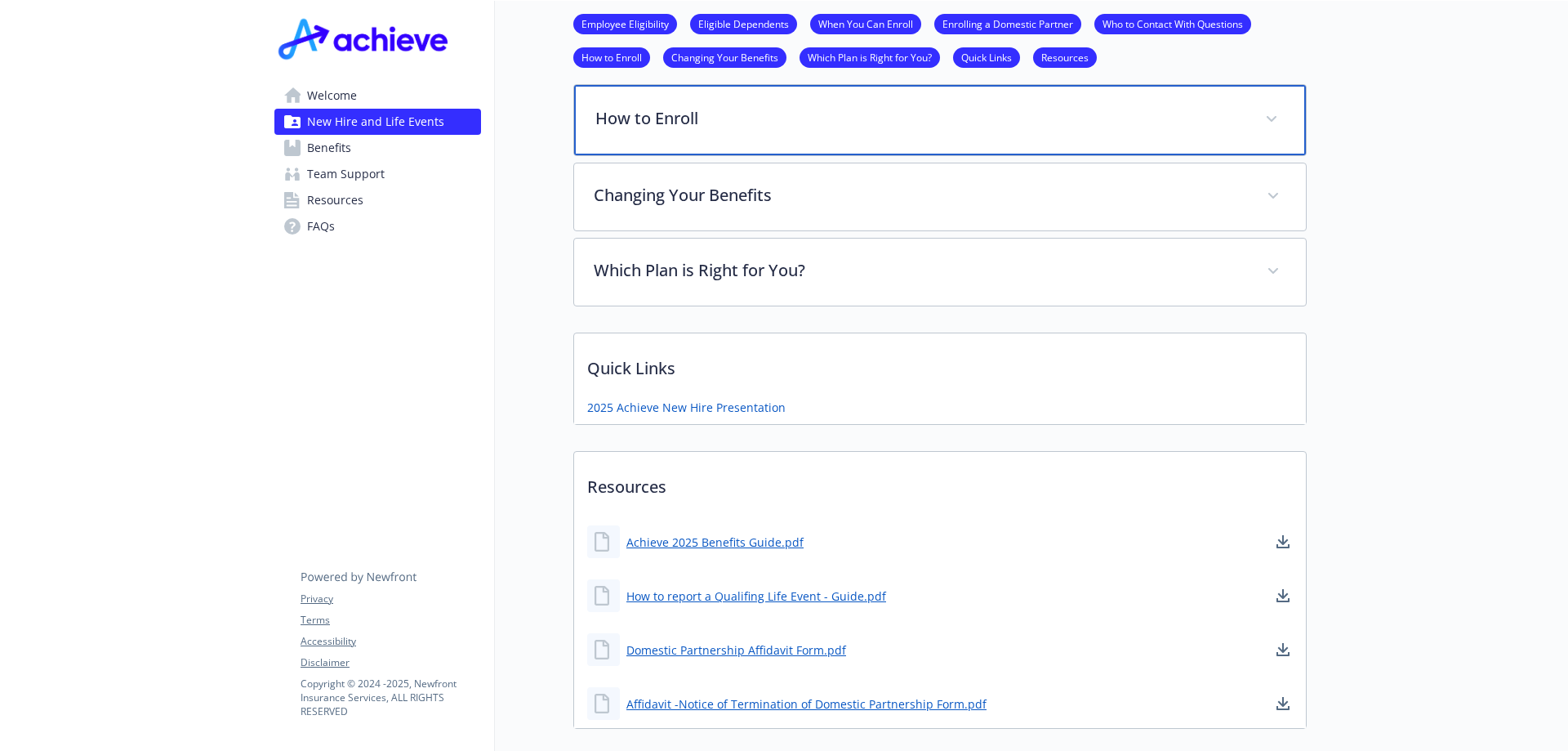
click at [602, 124] on p "How to Enroll" at bounding box center [921, 118] width 650 height 25
